Goal: Navigation & Orientation: Find specific page/section

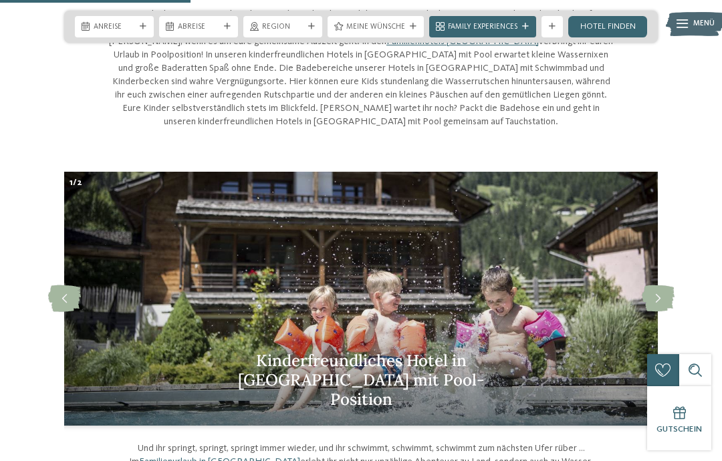
scroll to position [517, 0]
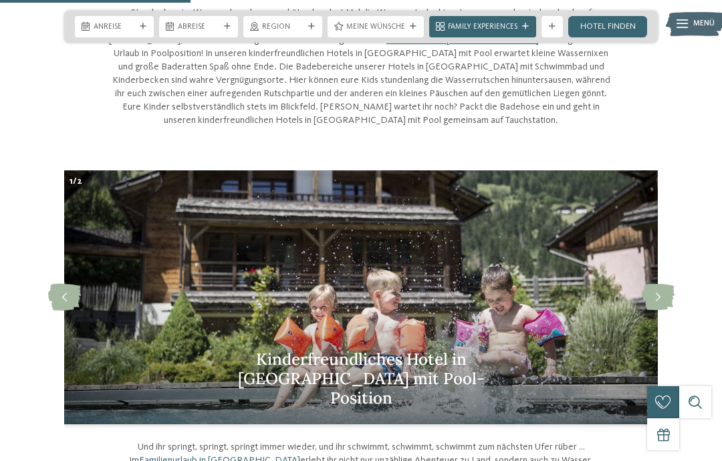
click at [658, 292] on icon at bounding box center [657, 297] width 33 height 27
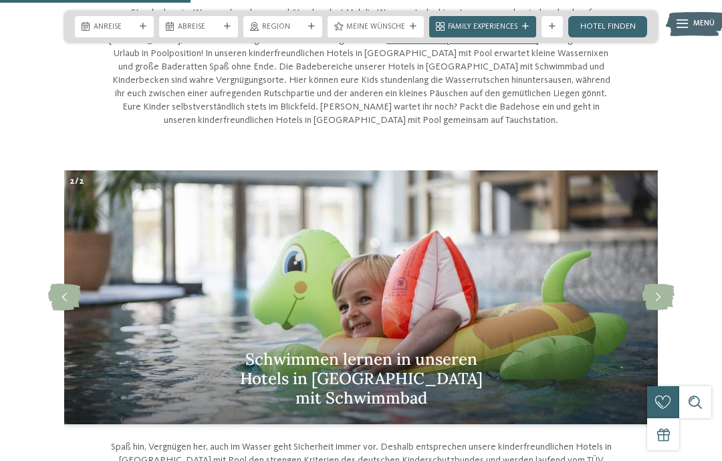
click at [658, 299] on icon at bounding box center [657, 297] width 33 height 27
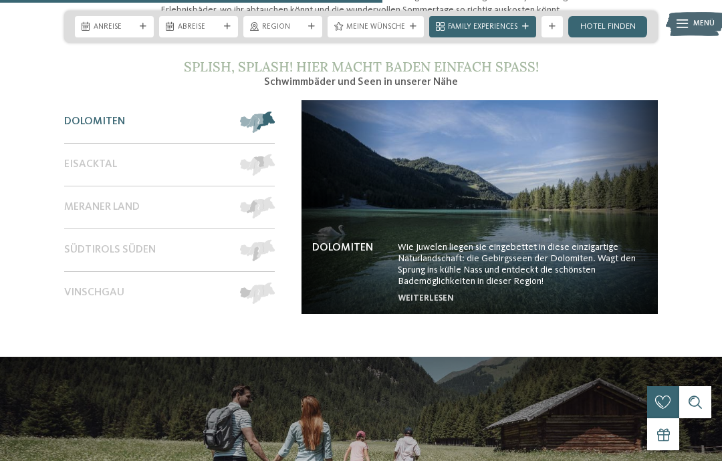
scroll to position [1036, 0]
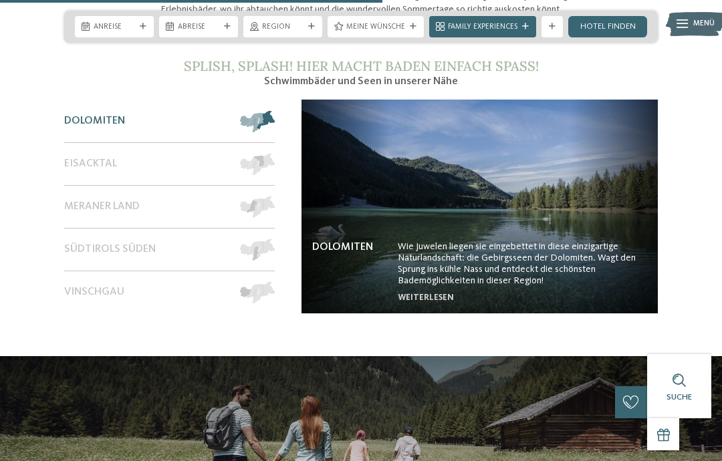
click at [113, 212] on span "Meraner Land" at bounding box center [102, 206] width 76 height 13
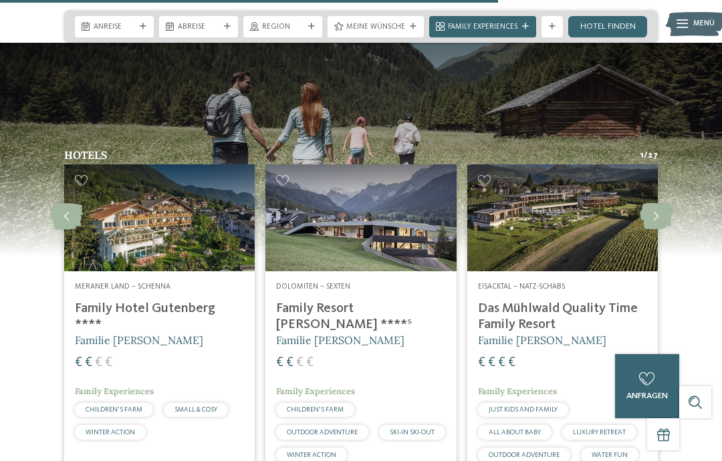
scroll to position [1350, 0]
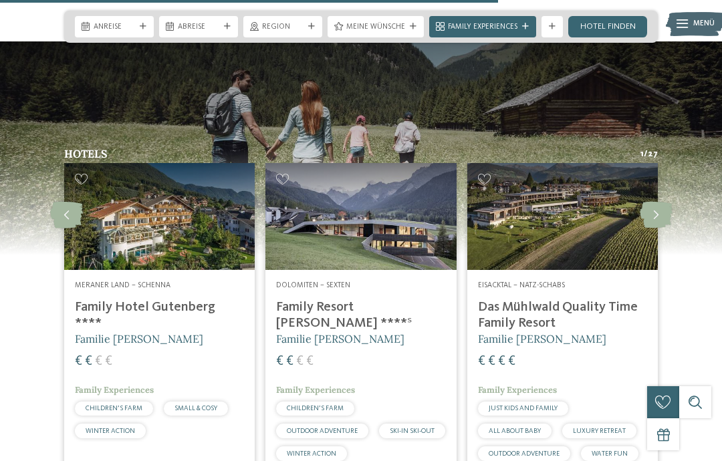
click at [658, 216] on icon at bounding box center [655, 215] width 33 height 27
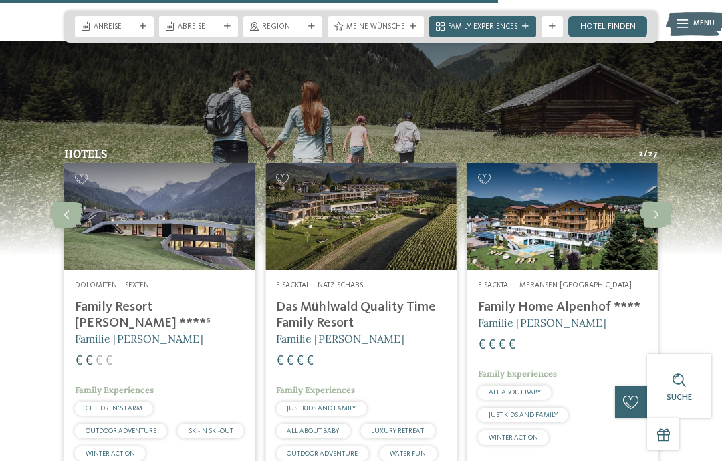
click at [658, 214] on icon at bounding box center [655, 215] width 33 height 27
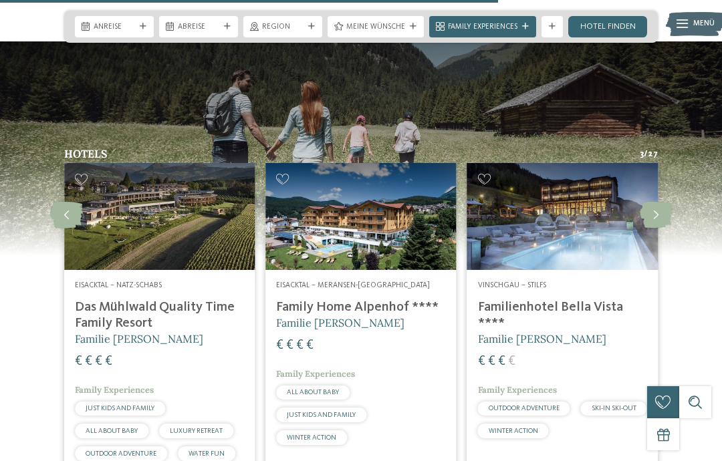
click at [655, 219] on icon at bounding box center [655, 215] width 33 height 27
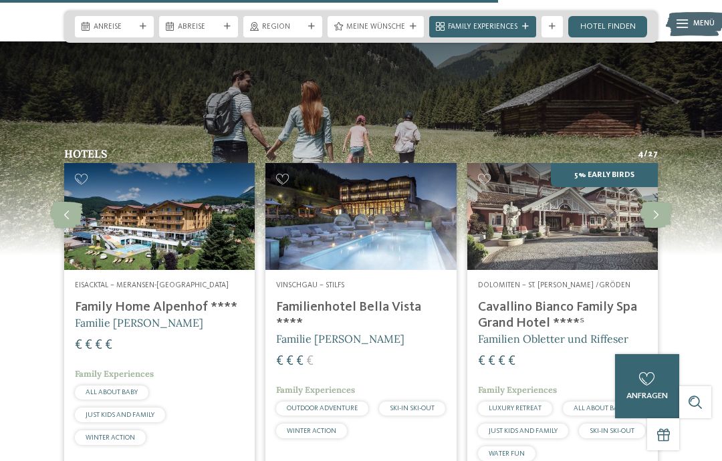
click at [658, 219] on icon at bounding box center [655, 215] width 33 height 27
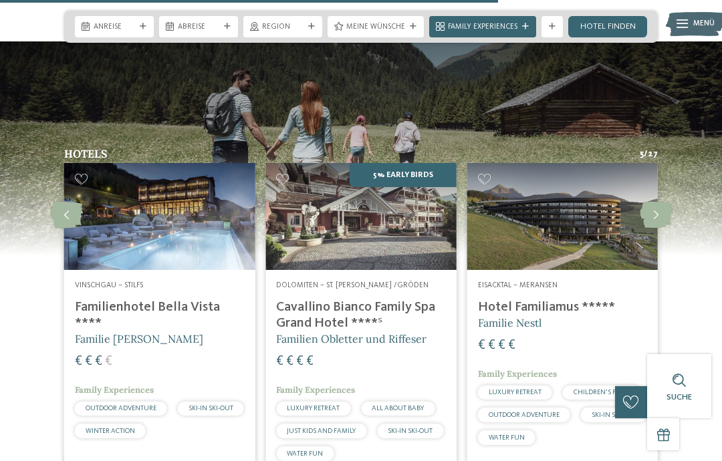
click at [660, 217] on icon at bounding box center [655, 215] width 33 height 27
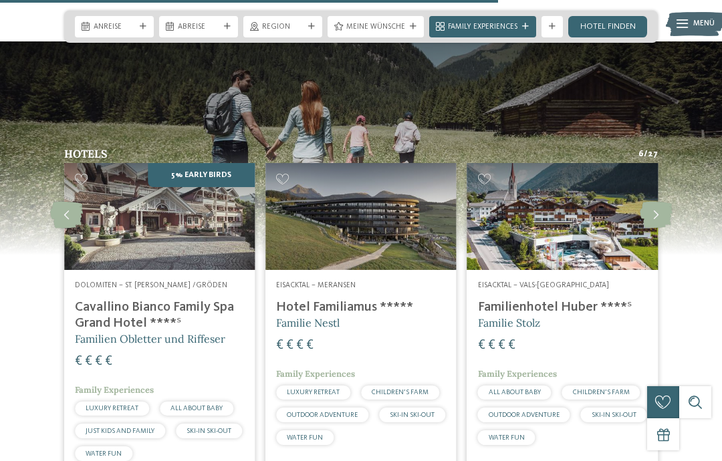
click at [658, 219] on icon at bounding box center [655, 215] width 33 height 27
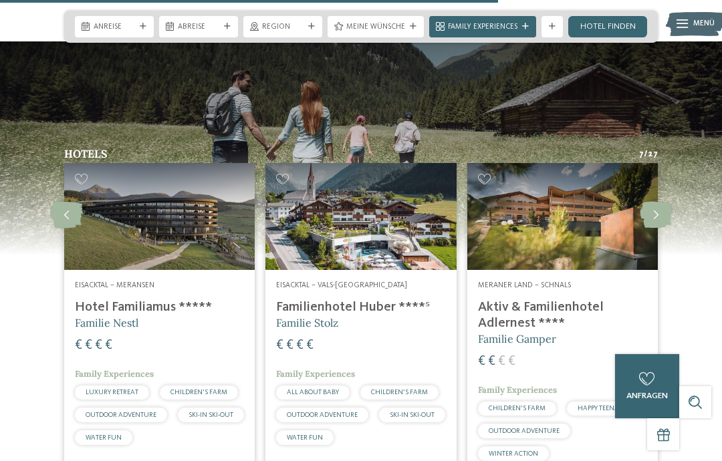
click at [658, 219] on icon at bounding box center [655, 215] width 33 height 27
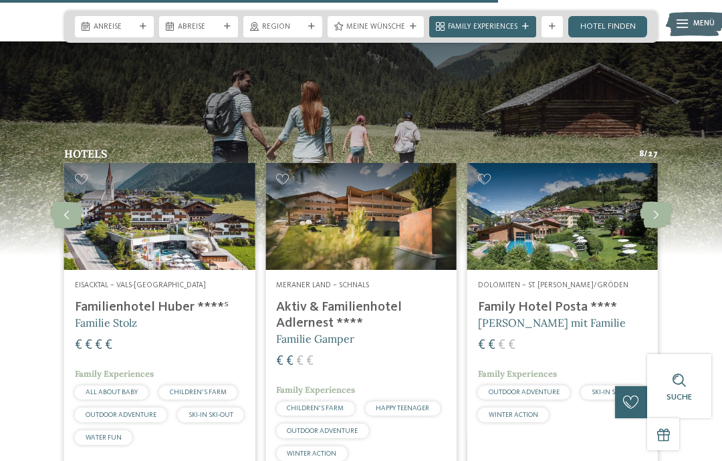
click at [657, 219] on icon at bounding box center [655, 215] width 33 height 27
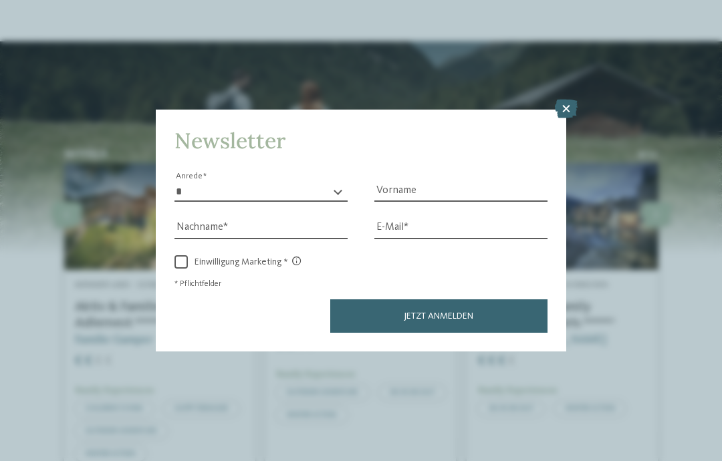
click at [569, 100] on icon at bounding box center [566, 109] width 23 height 19
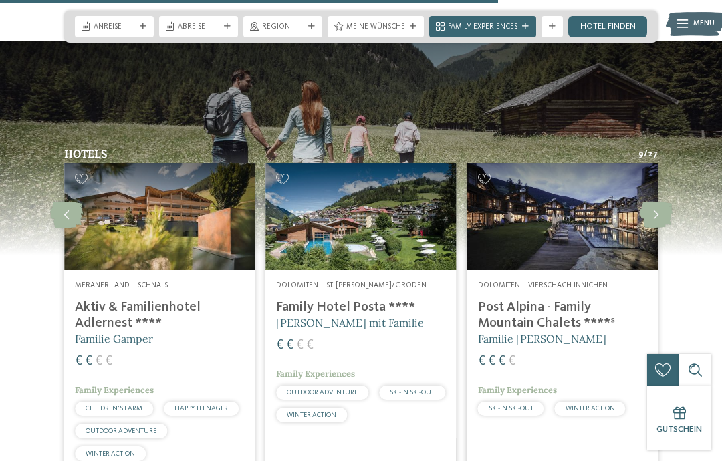
click at [657, 219] on icon at bounding box center [655, 215] width 33 height 27
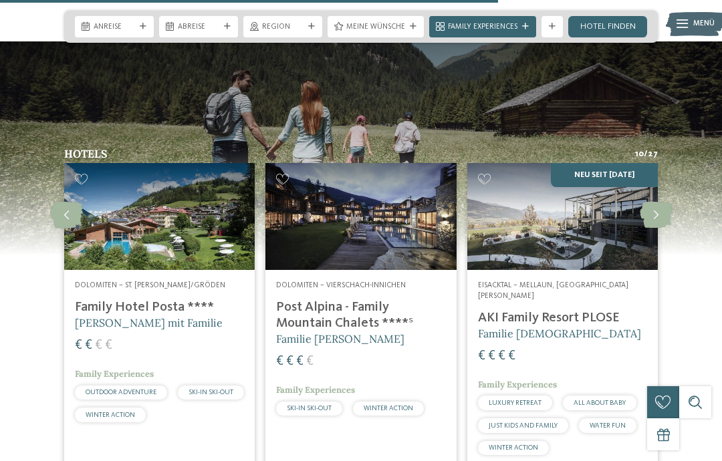
click at [657, 219] on icon at bounding box center [655, 215] width 33 height 27
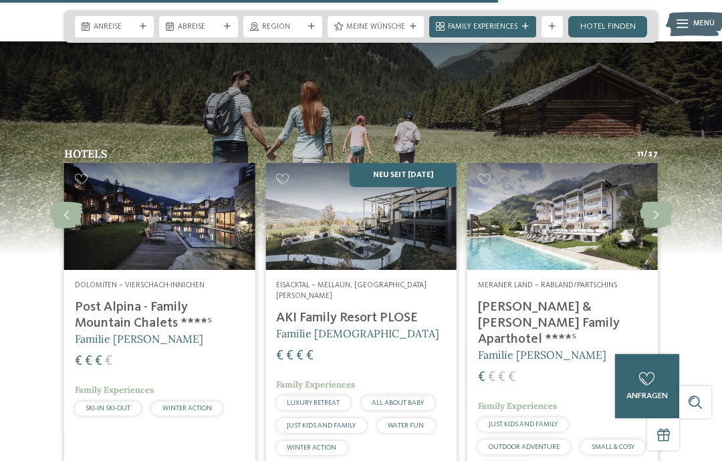
click at [657, 221] on icon at bounding box center [655, 215] width 33 height 27
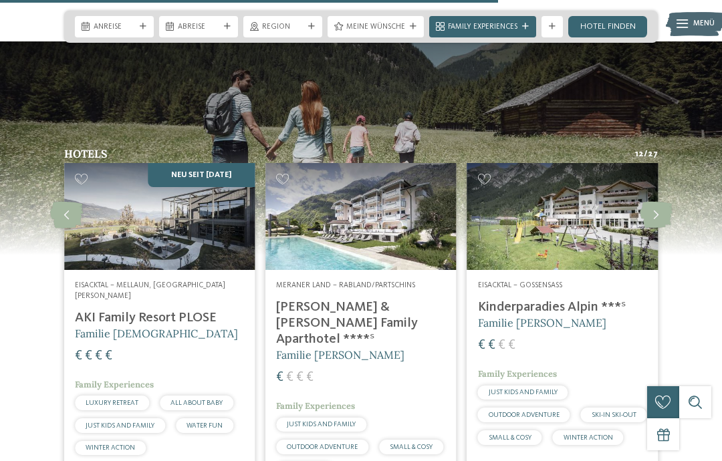
click at [658, 221] on icon at bounding box center [655, 215] width 33 height 27
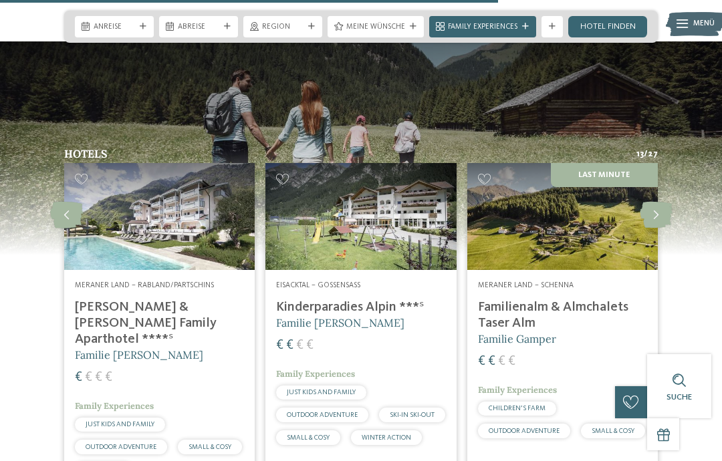
click at [652, 223] on icon at bounding box center [655, 215] width 33 height 27
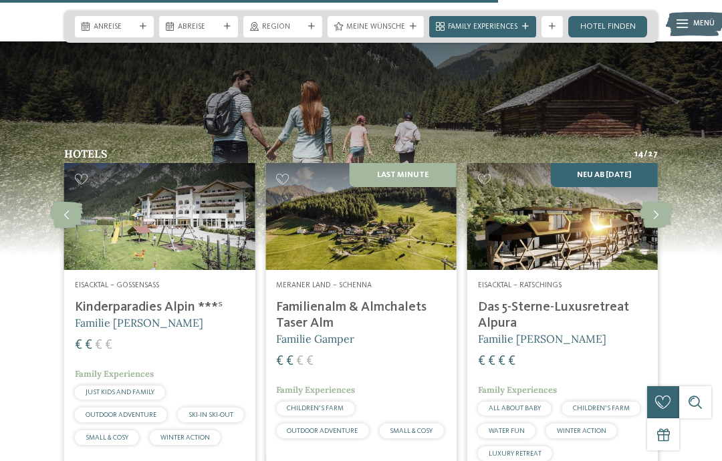
click at [658, 221] on icon at bounding box center [655, 215] width 33 height 27
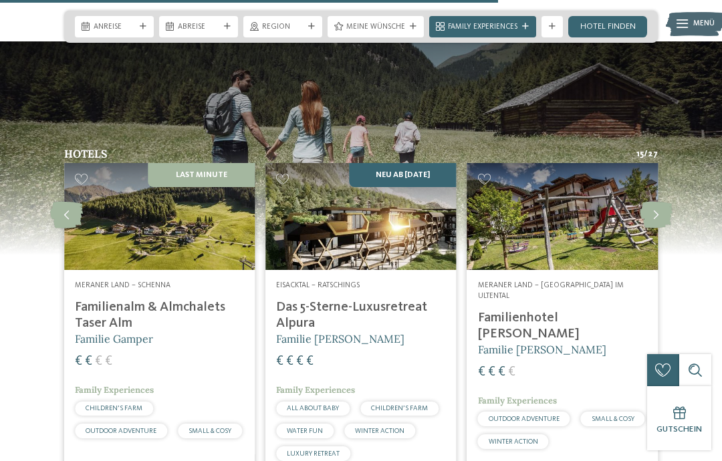
click at [653, 222] on icon at bounding box center [655, 215] width 33 height 27
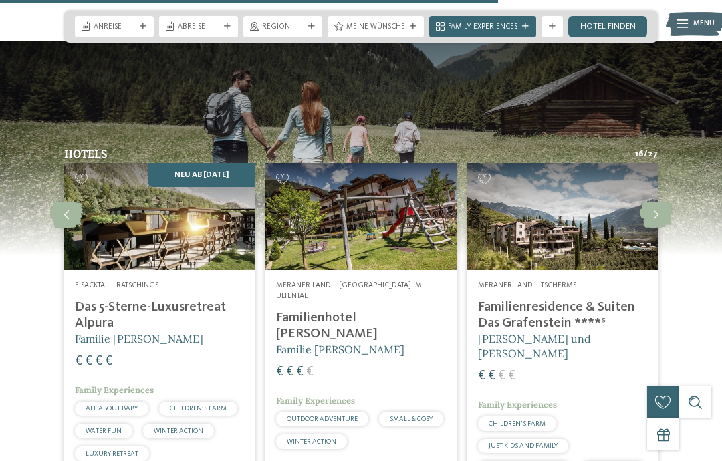
click at [657, 220] on icon at bounding box center [655, 215] width 33 height 27
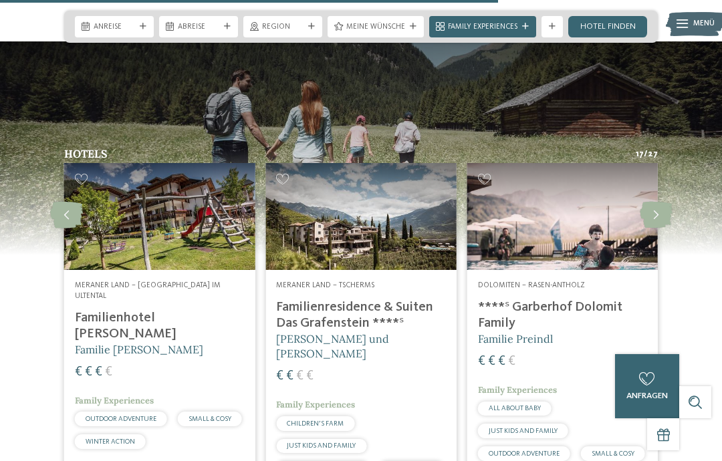
click at [658, 220] on icon at bounding box center [655, 215] width 33 height 27
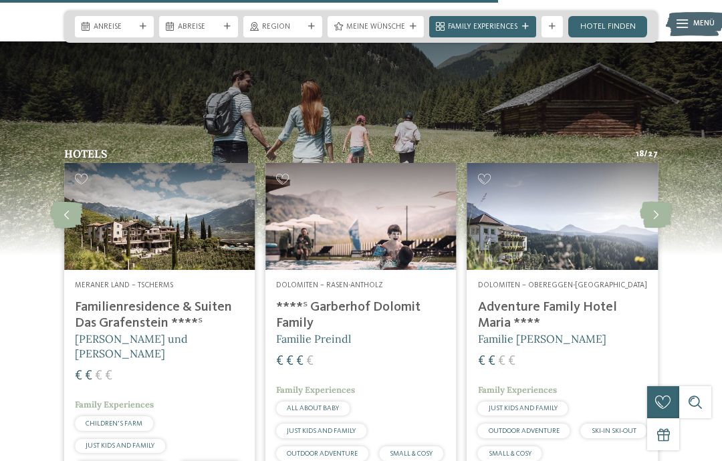
click at [660, 221] on icon at bounding box center [655, 215] width 33 height 27
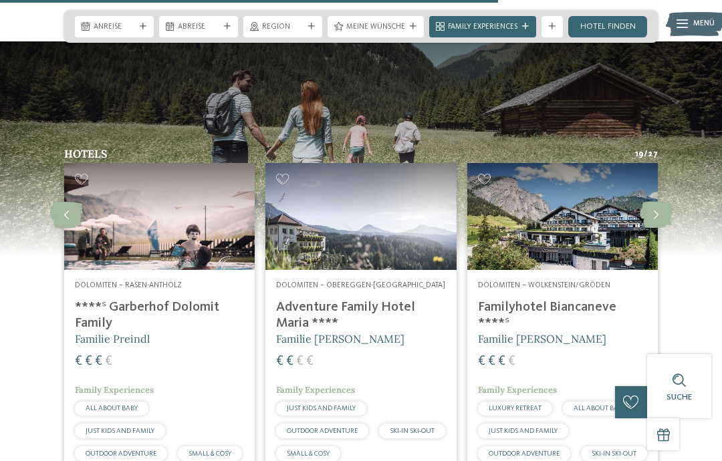
click at [658, 221] on icon at bounding box center [655, 215] width 33 height 27
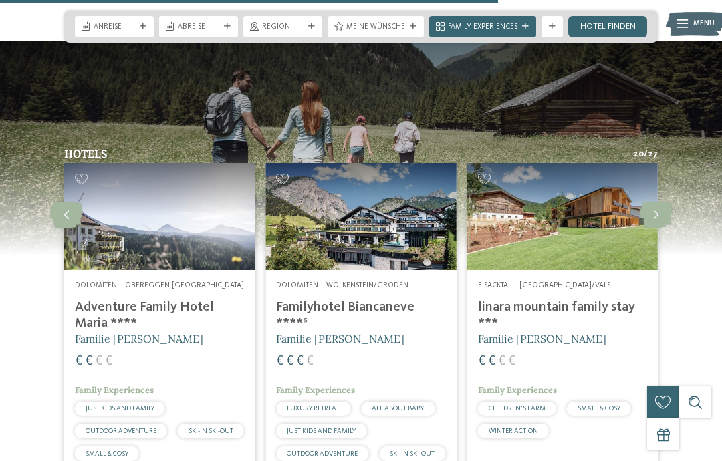
click at [658, 221] on icon at bounding box center [655, 215] width 33 height 27
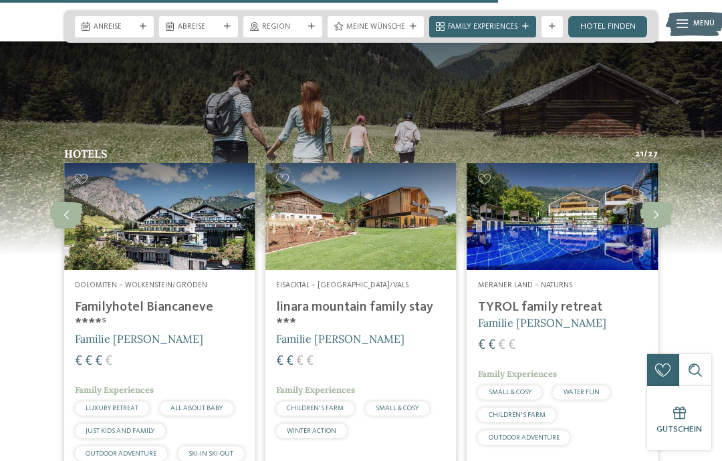
click at [658, 221] on icon at bounding box center [655, 215] width 33 height 27
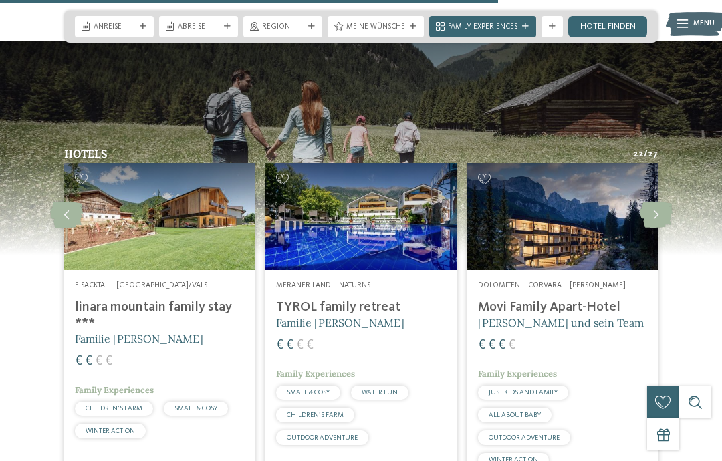
click at [660, 219] on icon at bounding box center [655, 215] width 33 height 27
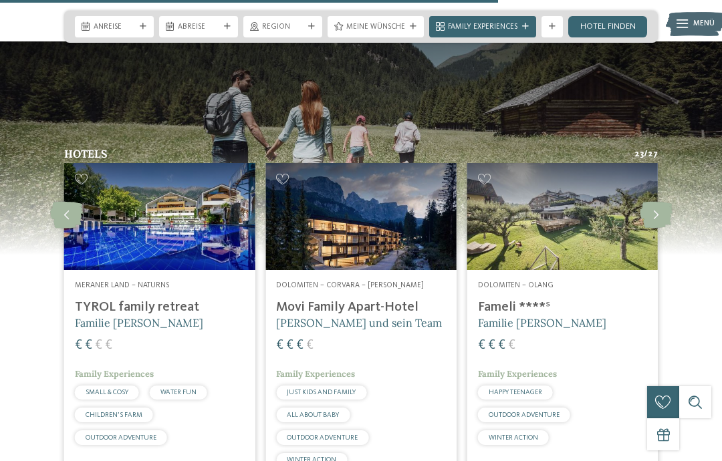
click at [662, 220] on icon at bounding box center [655, 215] width 33 height 27
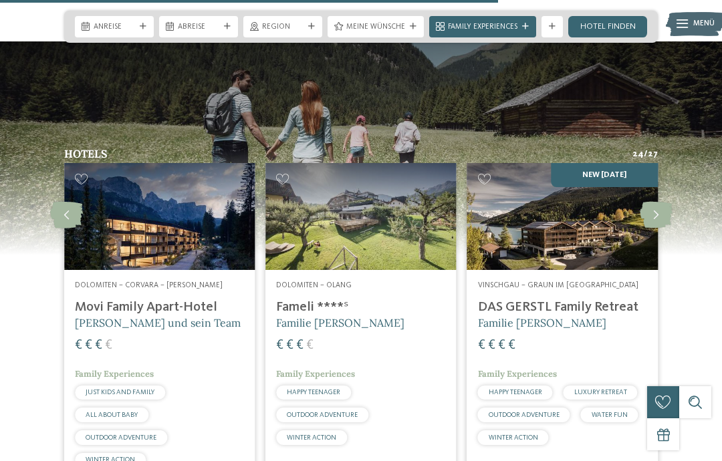
click at [663, 219] on icon at bounding box center [655, 215] width 33 height 27
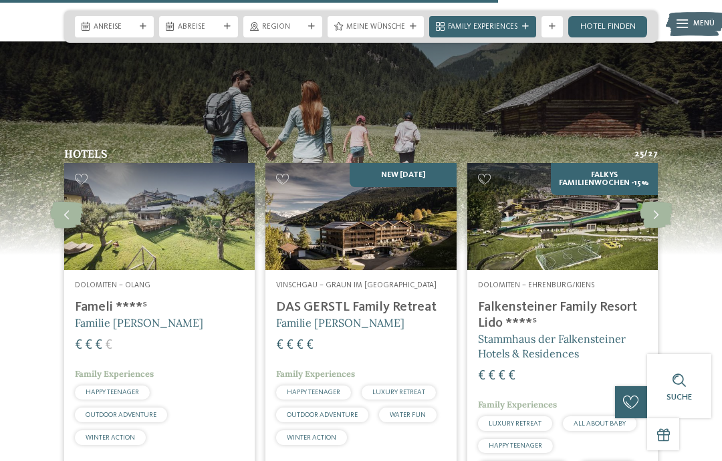
click at [662, 219] on icon at bounding box center [655, 215] width 33 height 27
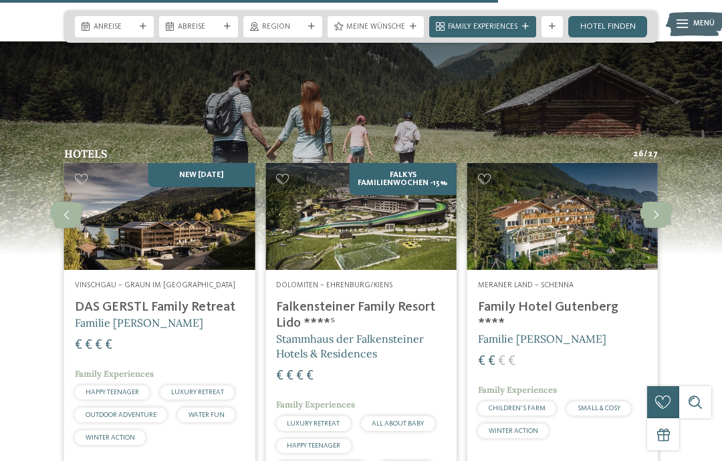
click at [661, 219] on icon at bounding box center [655, 215] width 33 height 27
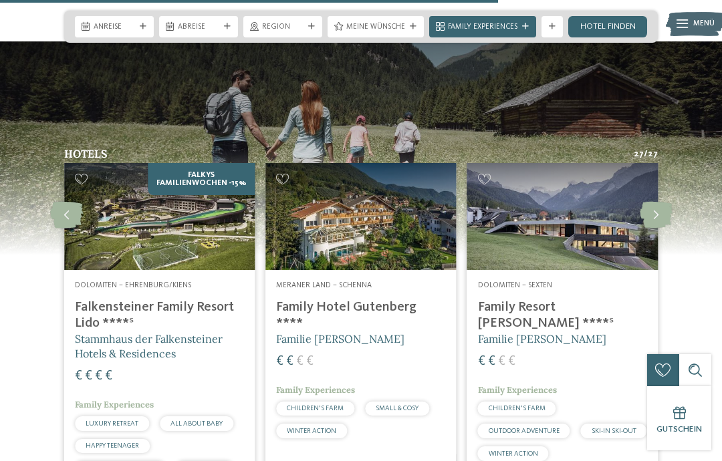
click at [657, 221] on icon at bounding box center [655, 215] width 33 height 27
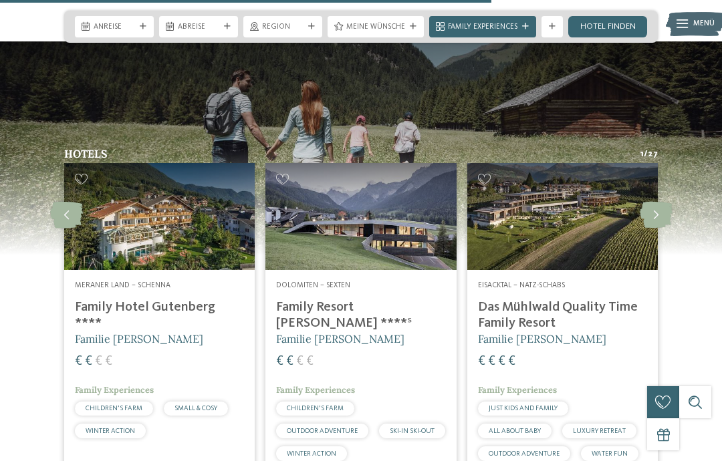
scroll to position [1372, 0]
